Goal: Information Seeking & Learning: Learn about a topic

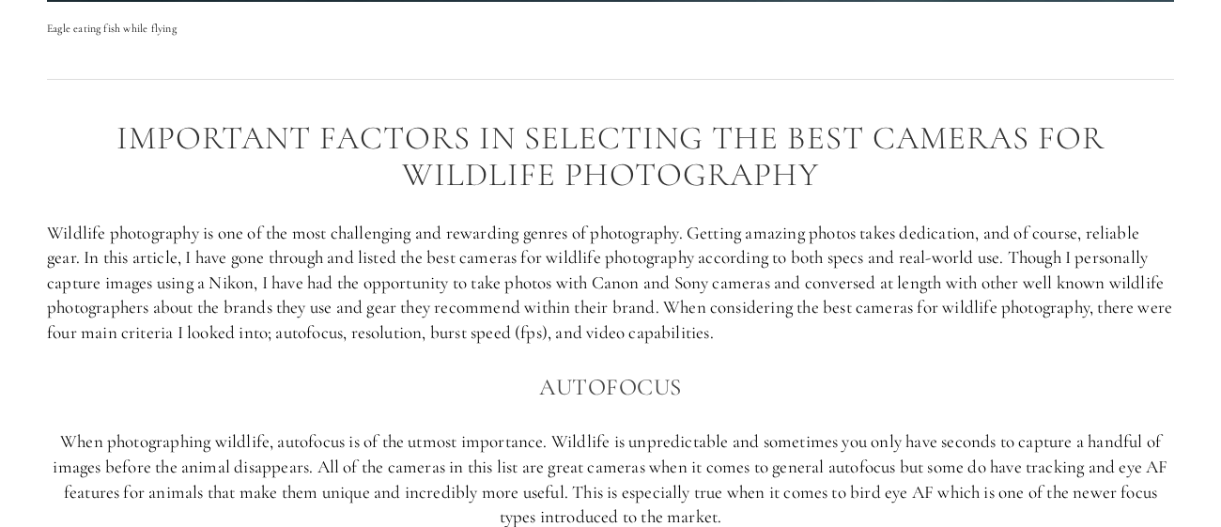
scroll to position [995, 0]
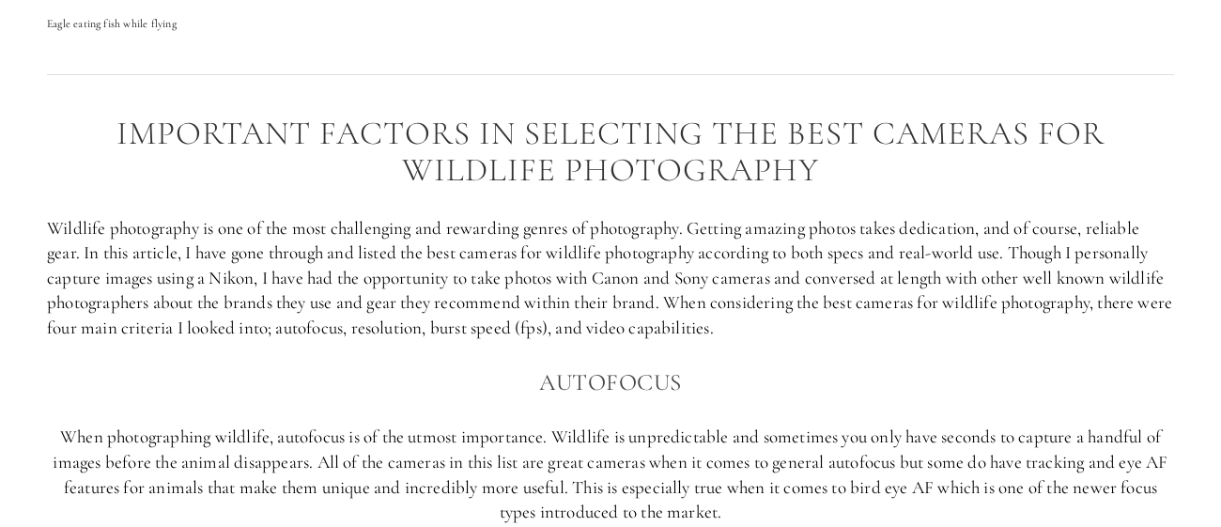
click at [345, 244] on p "Wildlife photography is one of the most challenging and rewarding genres of pho…" at bounding box center [610, 278] width 1127 height 125
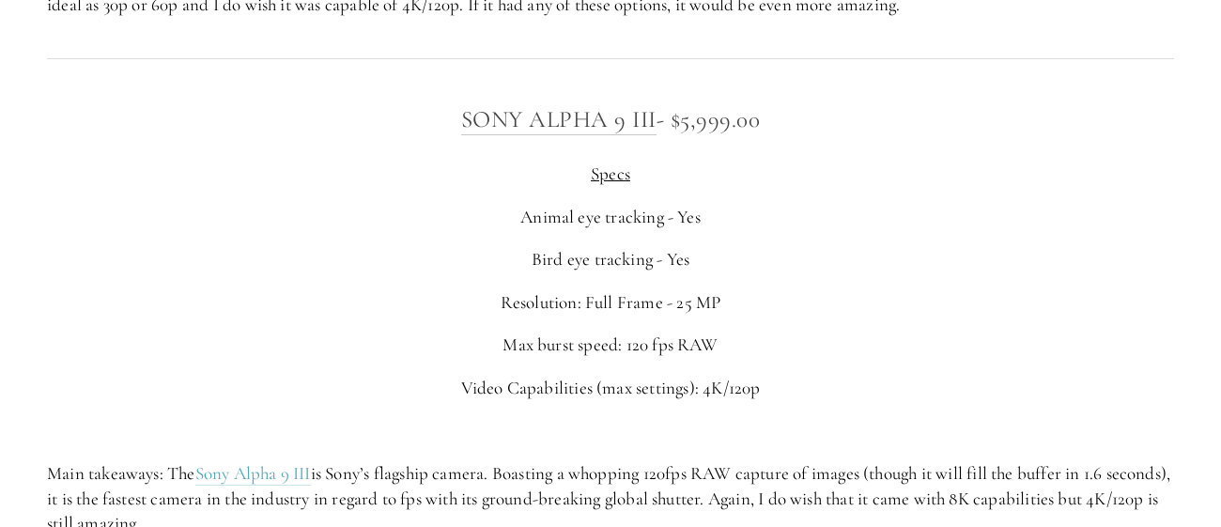
scroll to position [5562, 0]
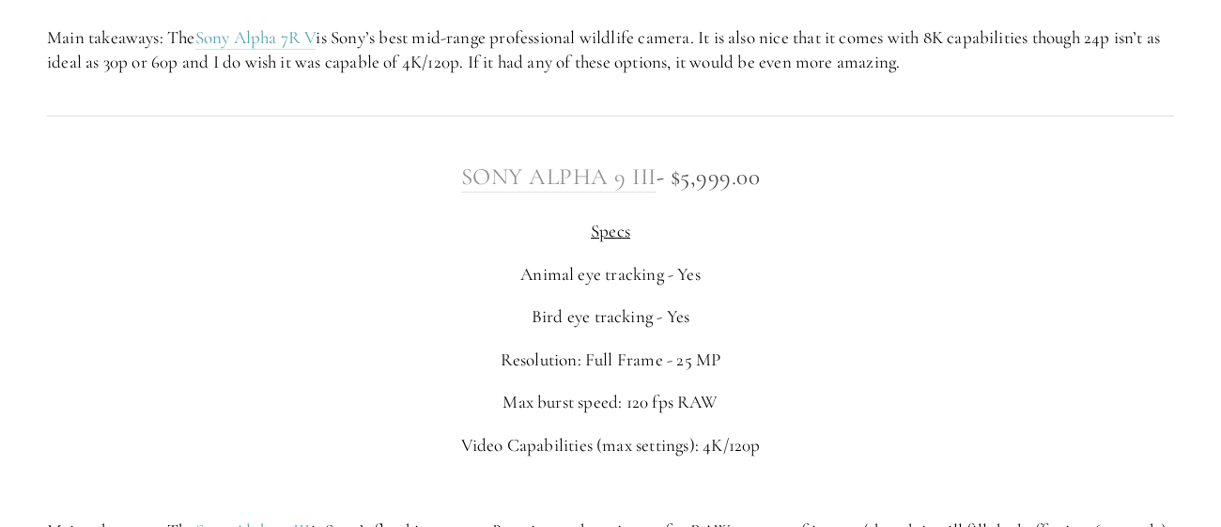
click at [592, 185] on link "Sony Alpha 9 III" at bounding box center [558, 177] width 195 height 30
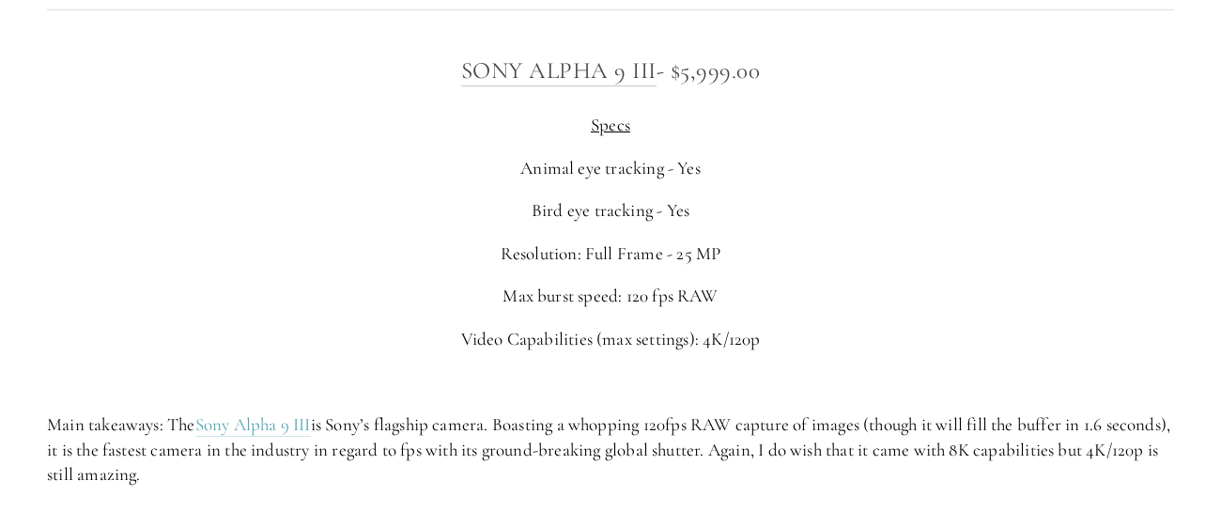
click at [609, 120] on span "Specs" at bounding box center [610, 125] width 39 height 22
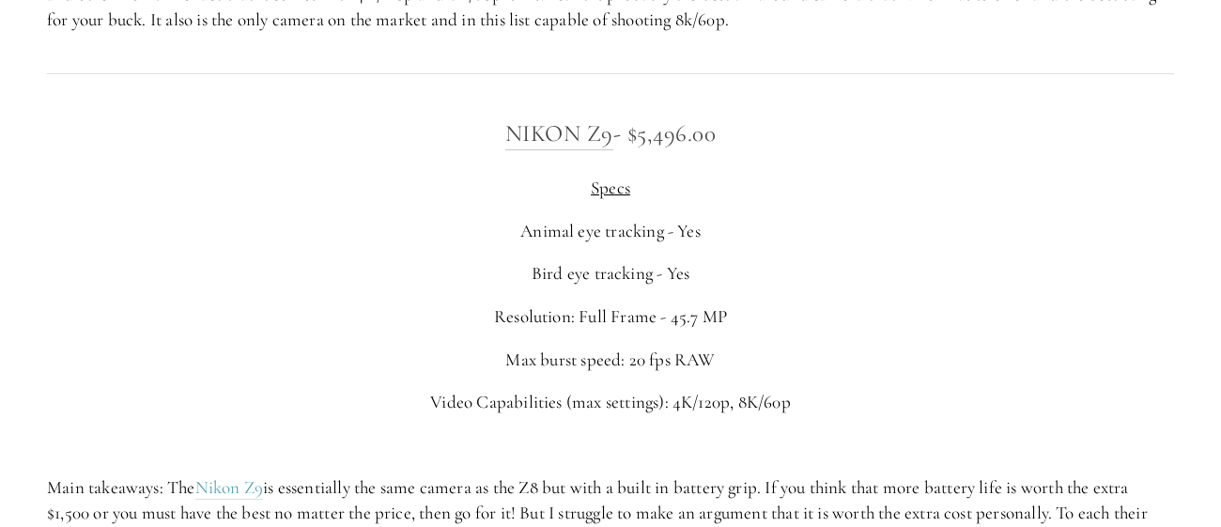
scroll to position [3958, 0]
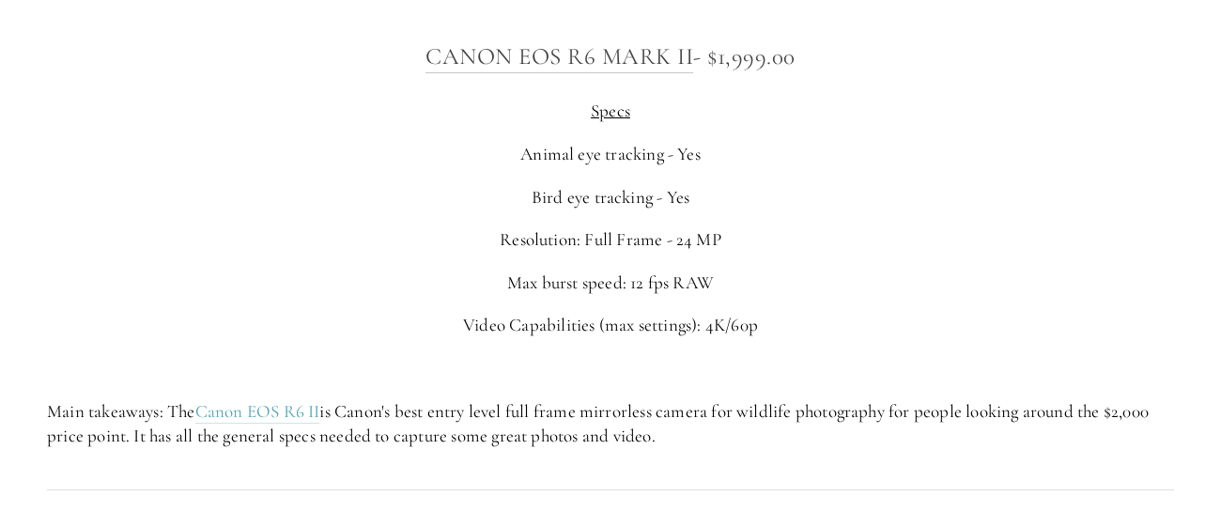
click at [402, 240] on p "Resolution: Full Frame - 24 MP" at bounding box center [610, 239] width 1127 height 25
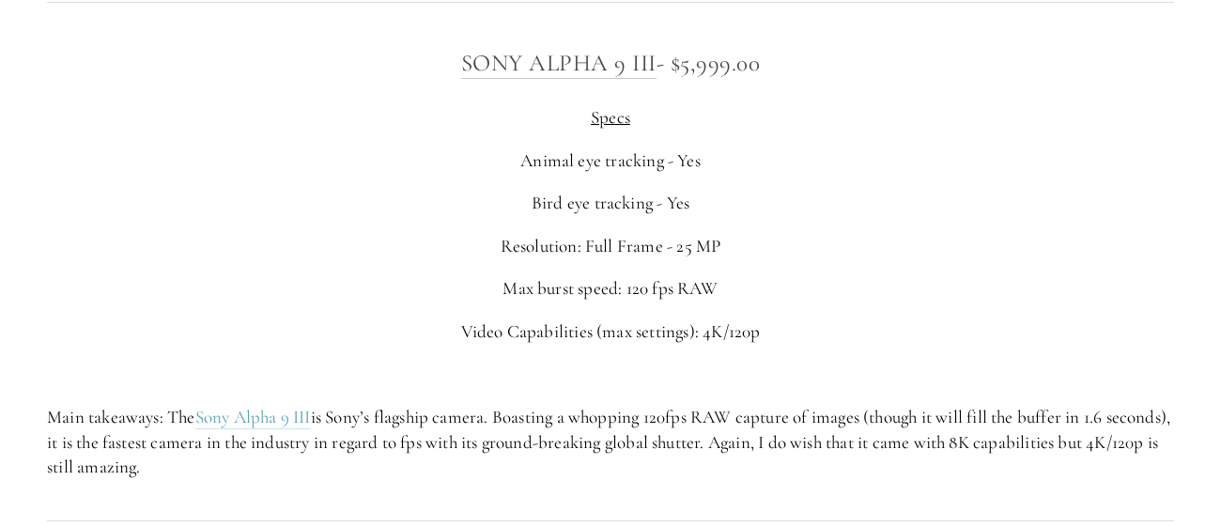
scroll to position [5678, 0]
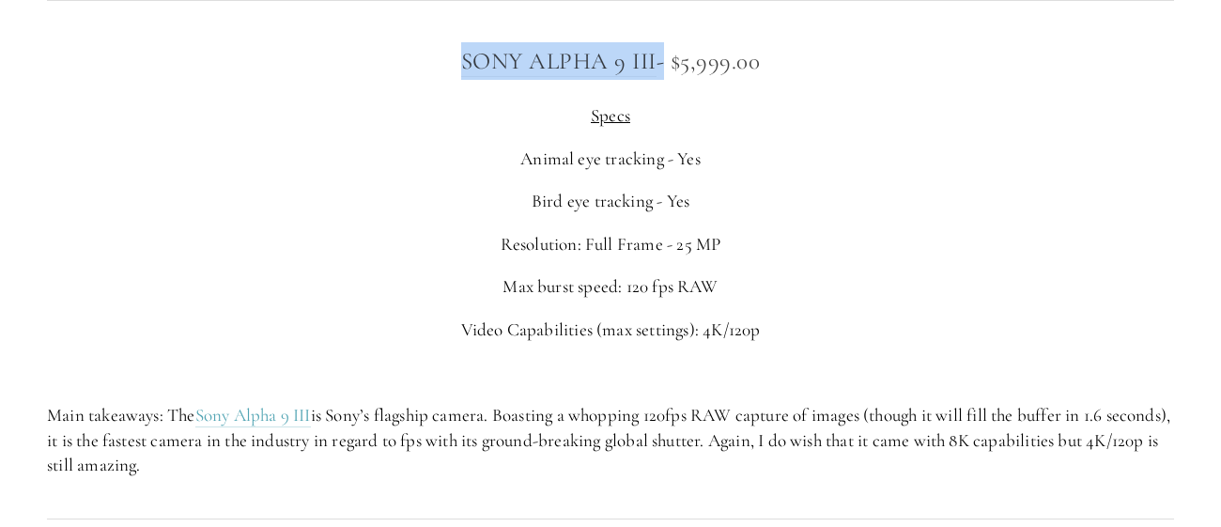
drag, startPoint x: 411, startPoint y: 63, endPoint x: 657, endPoint y: 40, distance: 246.2
click at [657, 40] on div "Sony Alpha 9 III - $5,999.00 Specs Animal eye tracking - Yes Bird eye tracking …" at bounding box center [610, 260] width 1159 height 468
drag, startPoint x: 657, startPoint y: 40, endPoint x: 349, endPoint y: 54, distance: 307.5
click at [349, 54] on div "Sony Alpha 9 III - $5,999.00 Specs Animal eye tracking - Yes Bird eye tracking …" at bounding box center [610, 260] width 1159 height 468
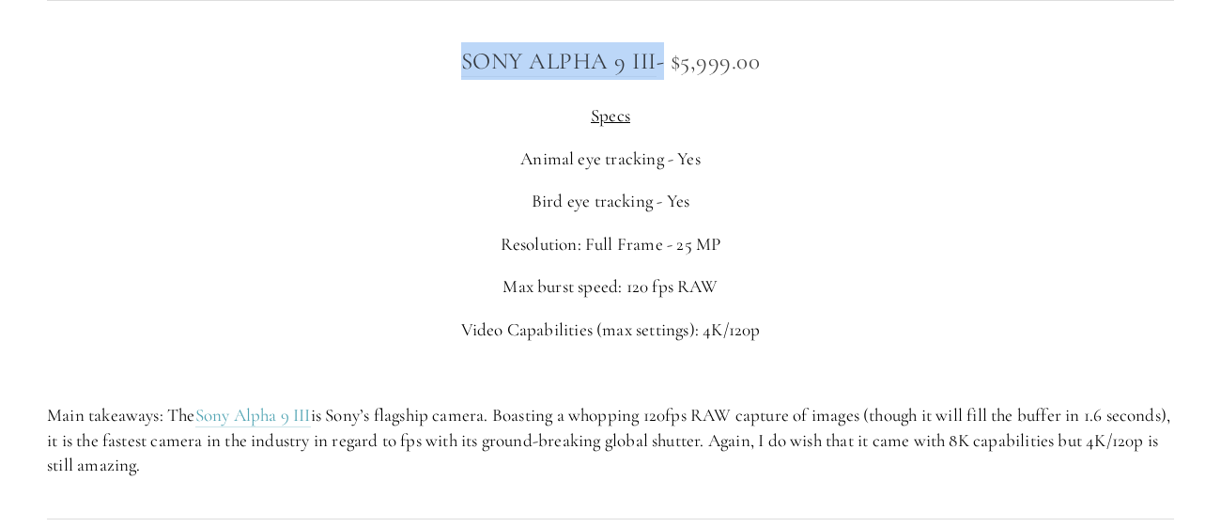
copy h3 "Sony Alpha 9 III"
